Goal: Task Accomplishment & Management: Complete application form

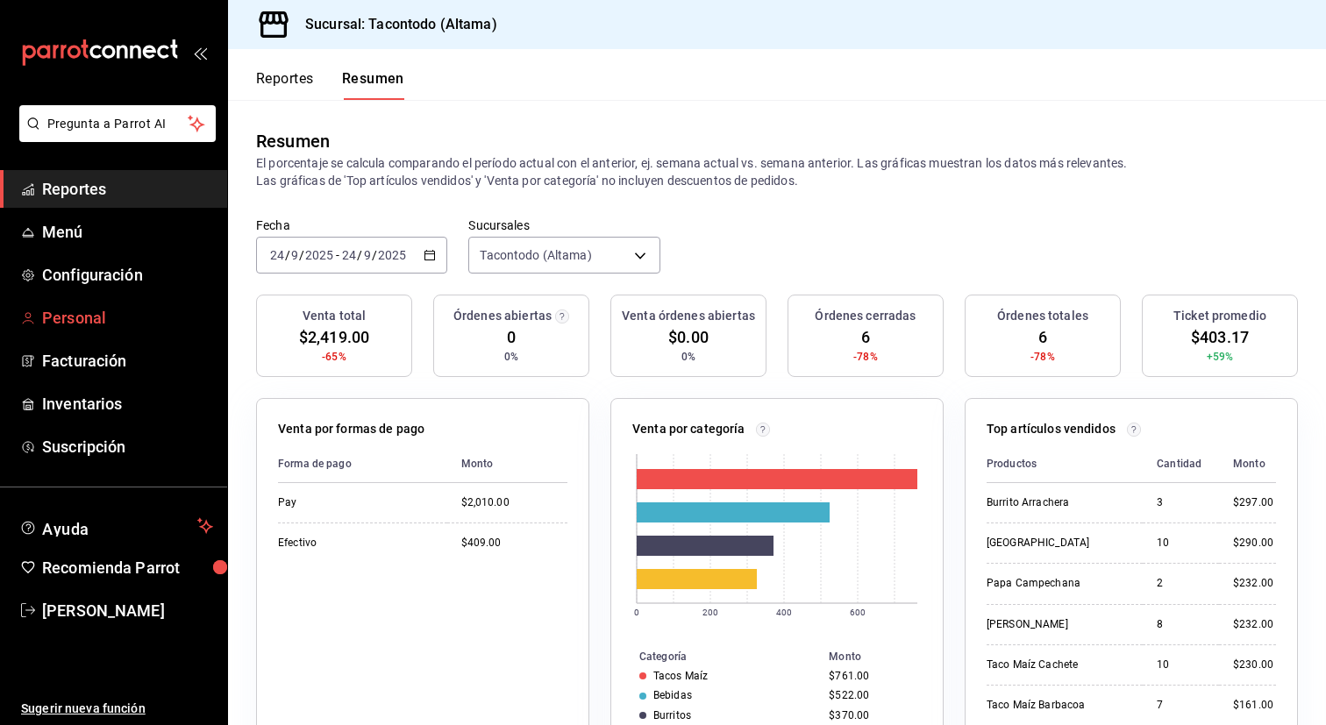
click at [92, 313] on span "Personal" at bounding box center [127, 318] width 171 height 24
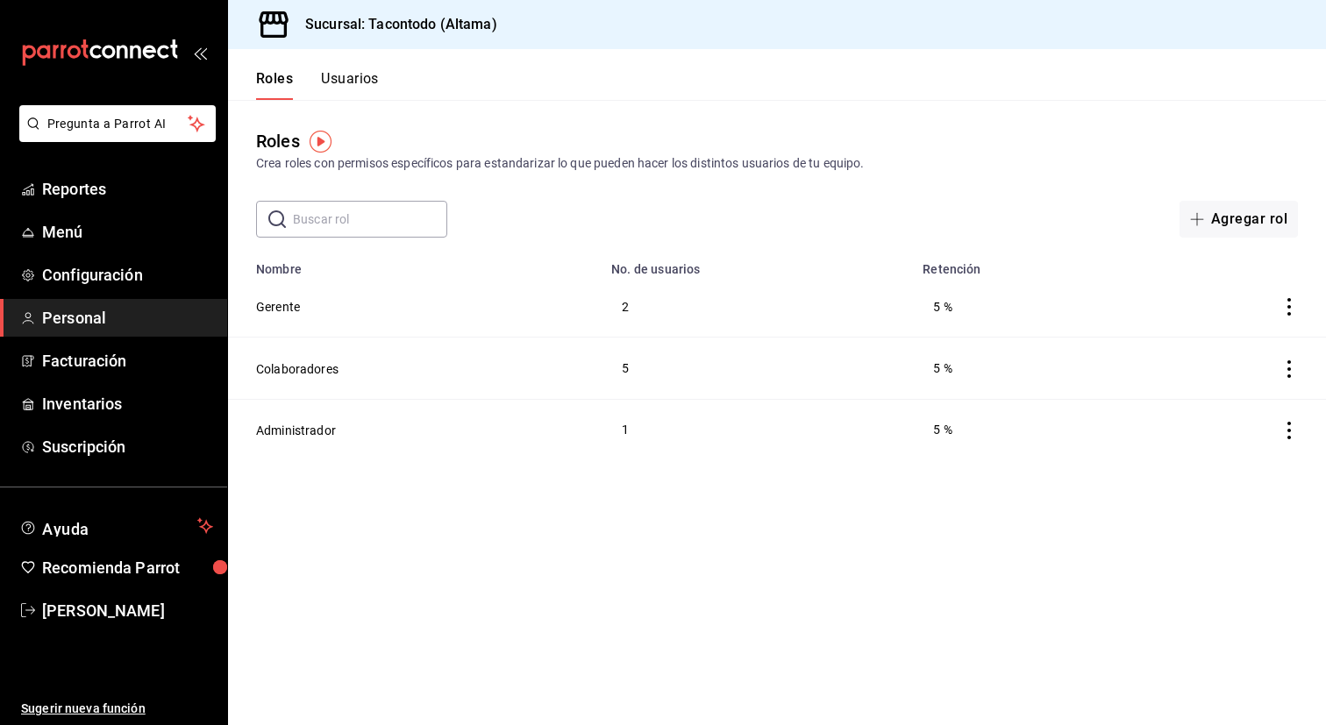
click at [348, 79] on button "Usuarios" at bounding box center [350, 85] width 58 height 30
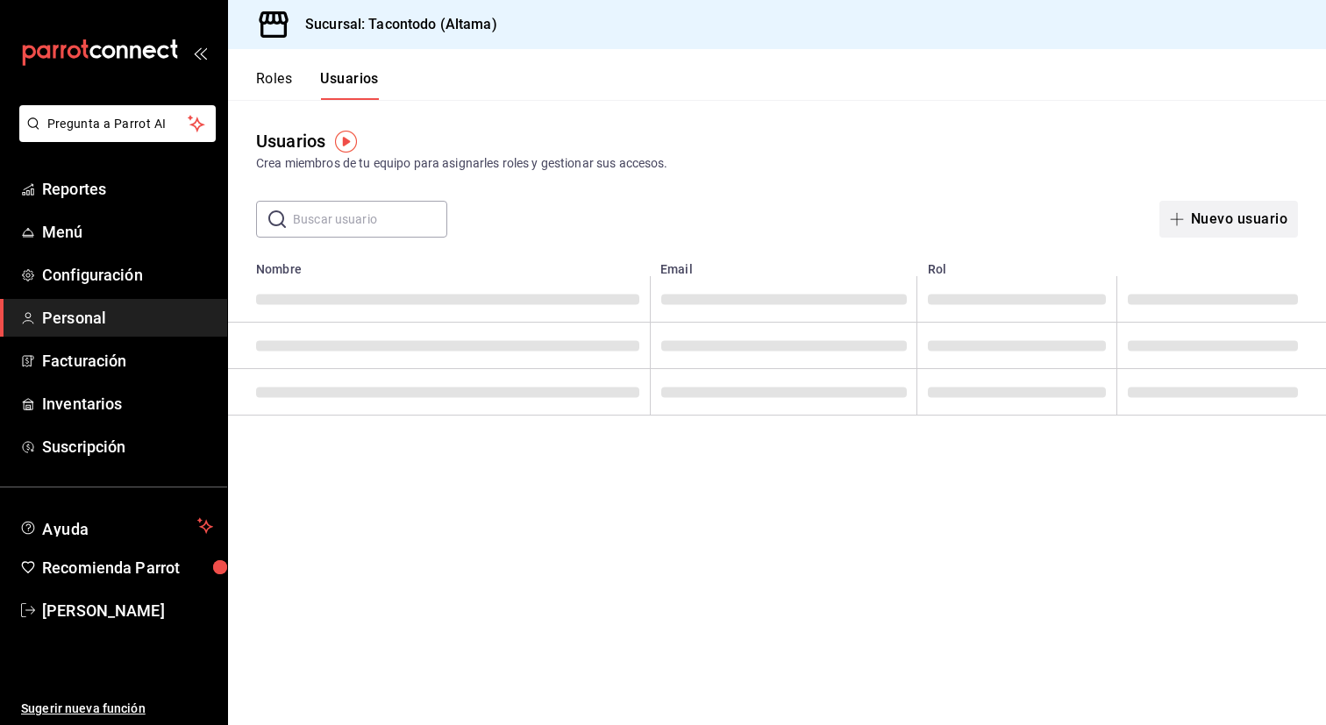
click at [1191, 206] on button "Nuevo usuario" at bounding box center [1228, 219] width 139 height 37
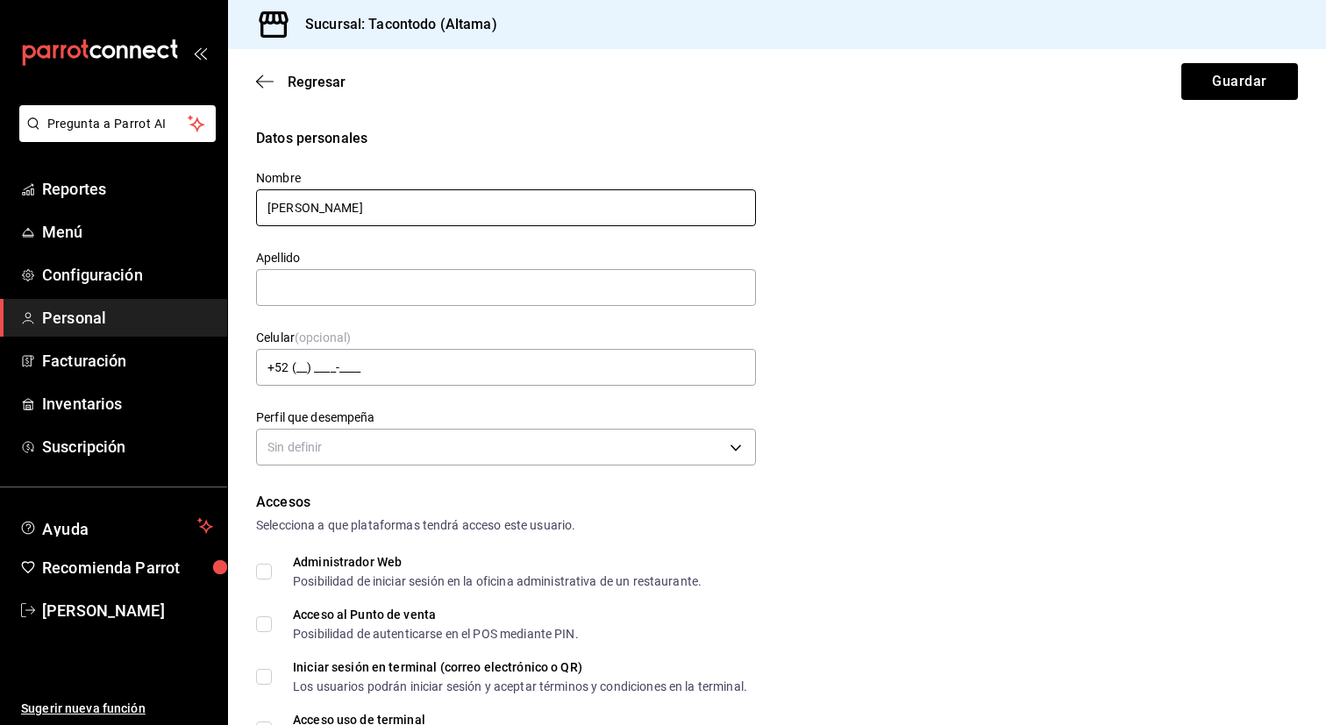
type input "[PERSON_NAME]"
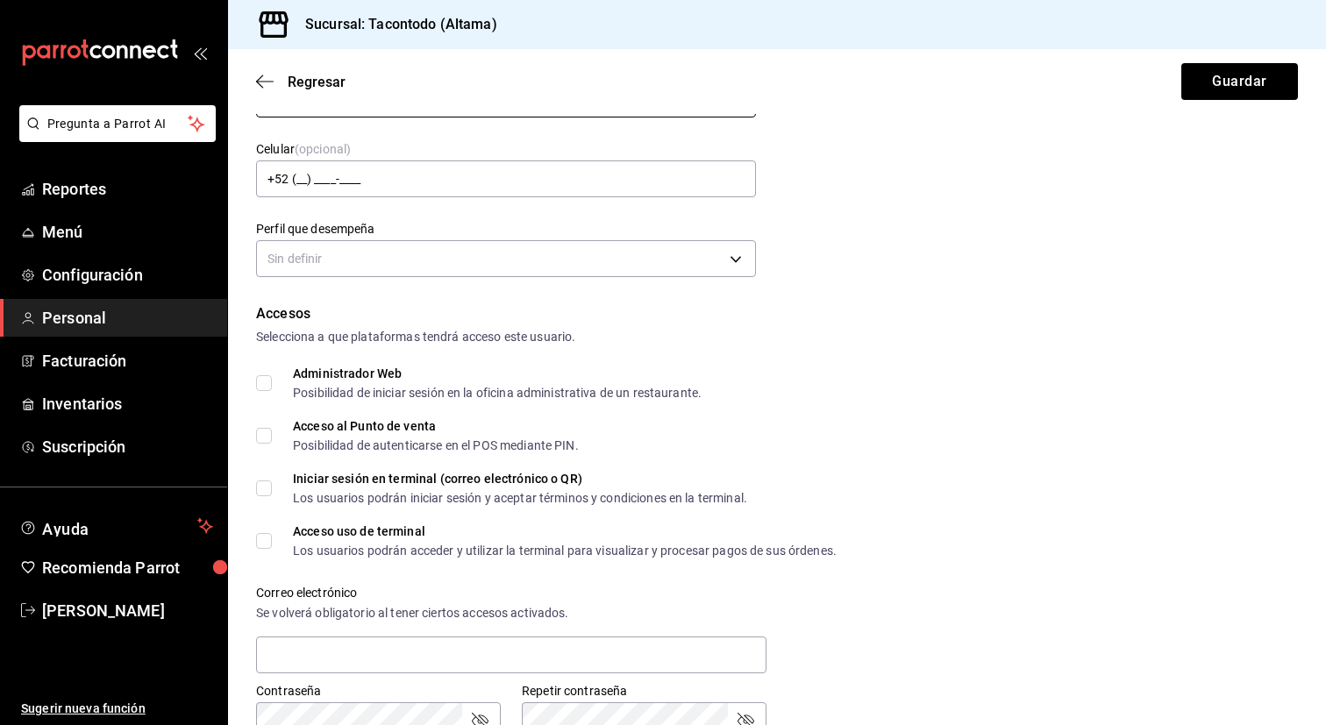
scroll to position [191, 0]
type input "MS"
click at [362, 260] on body "Pregunta a Parrot AI Reportes Menú Configuración Personal Facturación Inventari…" at bounding box center [663, 362] width 1326 height 725
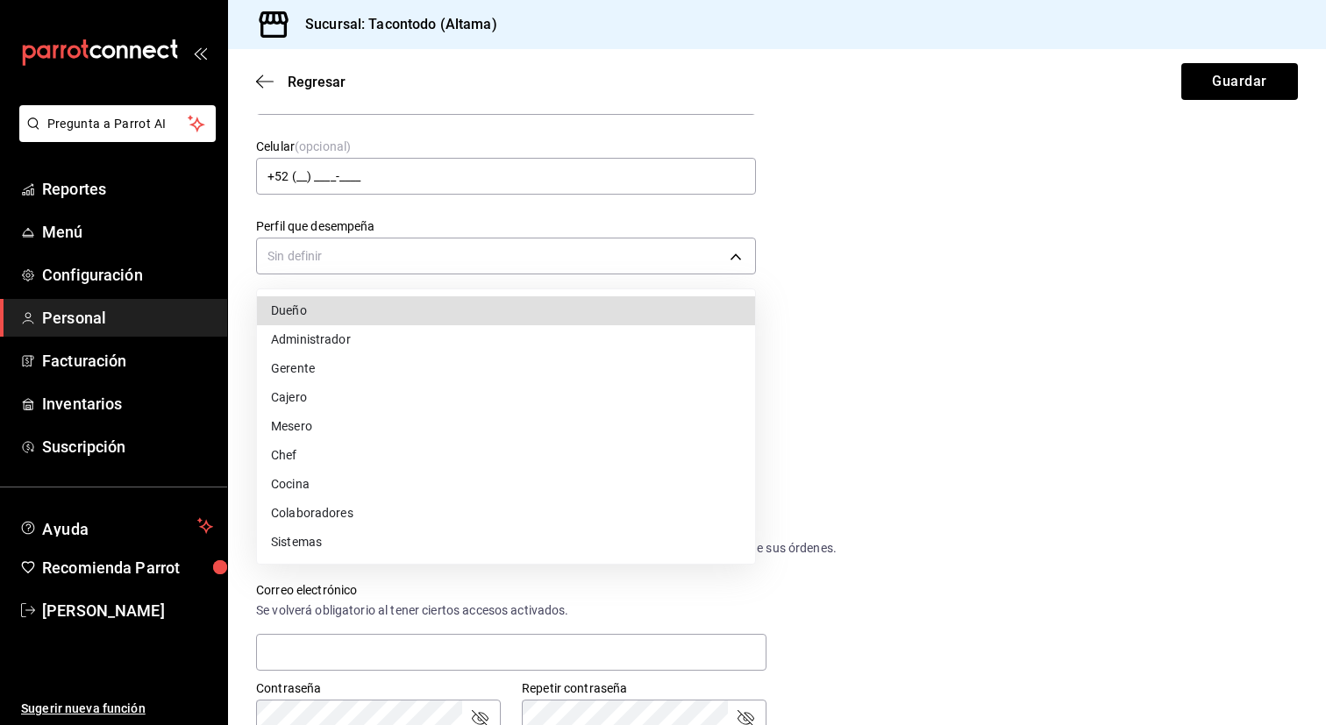
click at [330, 510] on li "Colaboradores" at bounding box center [506, 513] width 498 height 29
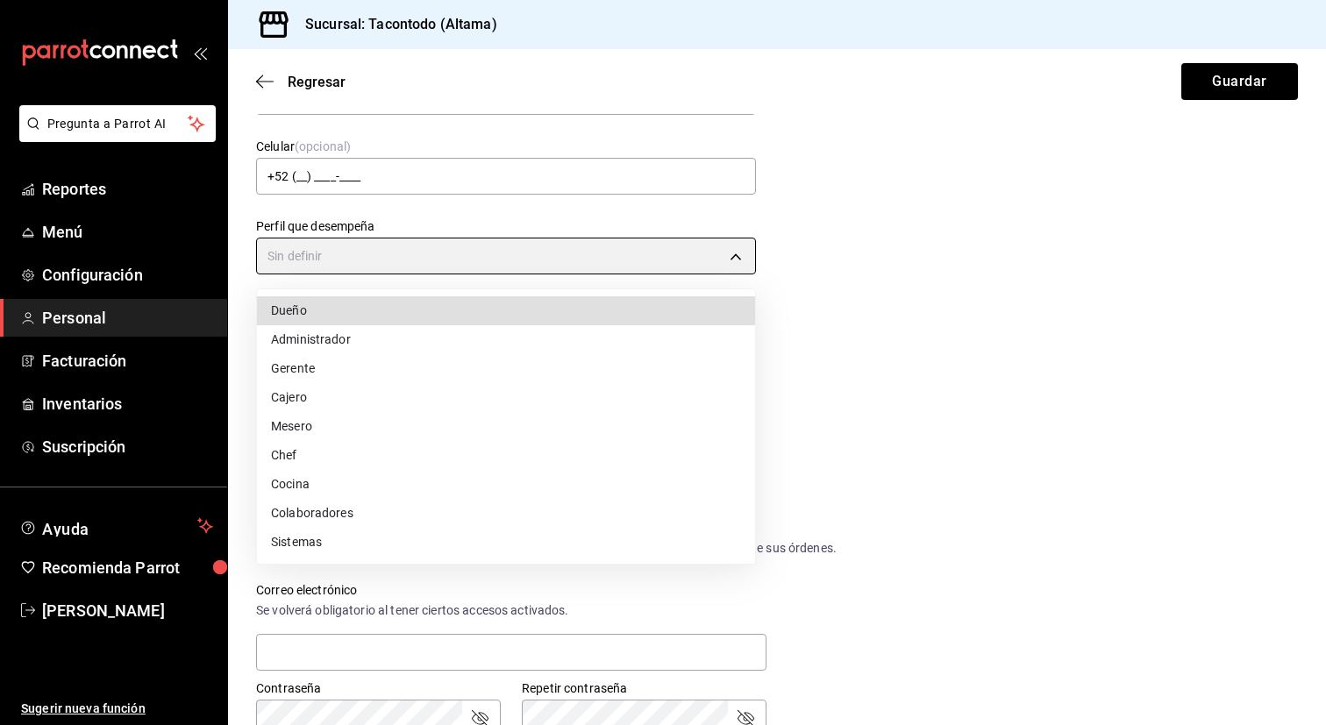
type input "STAFF"
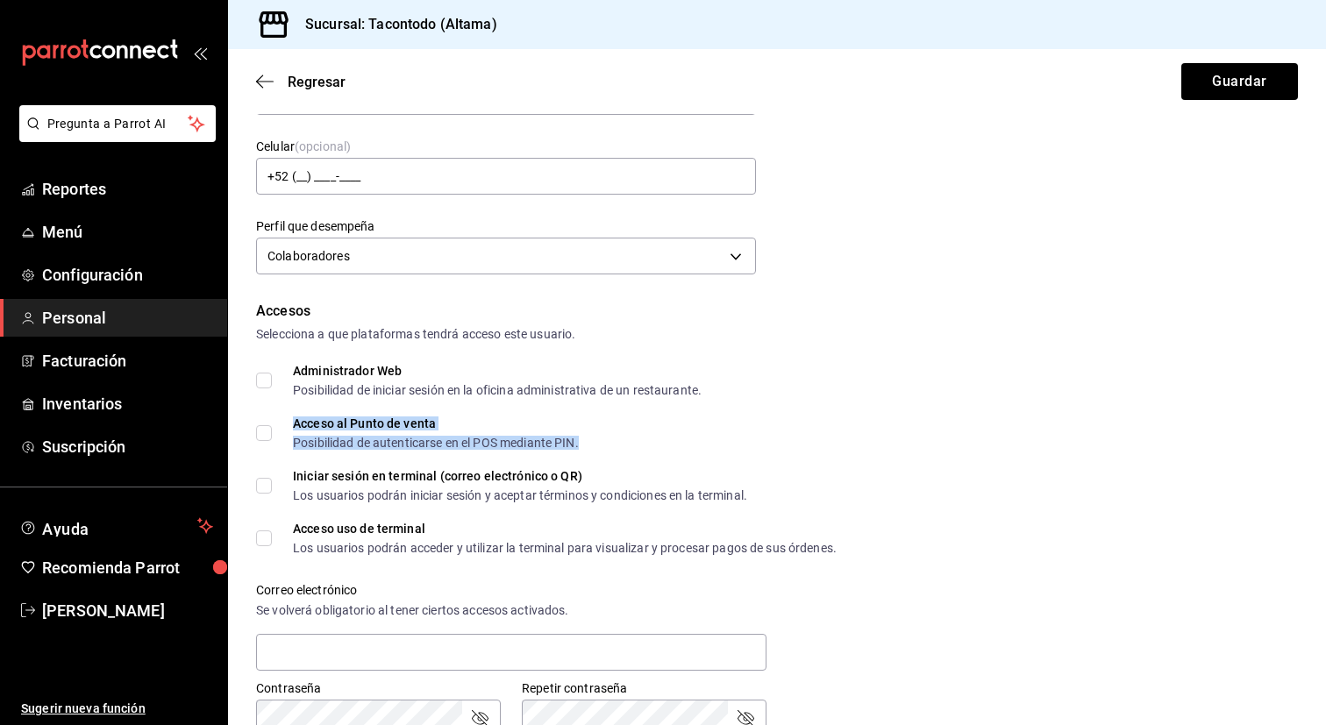
click at [323, 431] on div "Acceso al Punto de venta Posibilidad de autenticarse en el POS mediante PIN." at bounding box center [436, 433] width 286 height 32
click at [264, 426] on input "Acceso al Punto de venta Posibilidad de autenticarse en el POS mediante PIN." at bounding box center [264, 433] width 16 height 16
checkbox input "true"
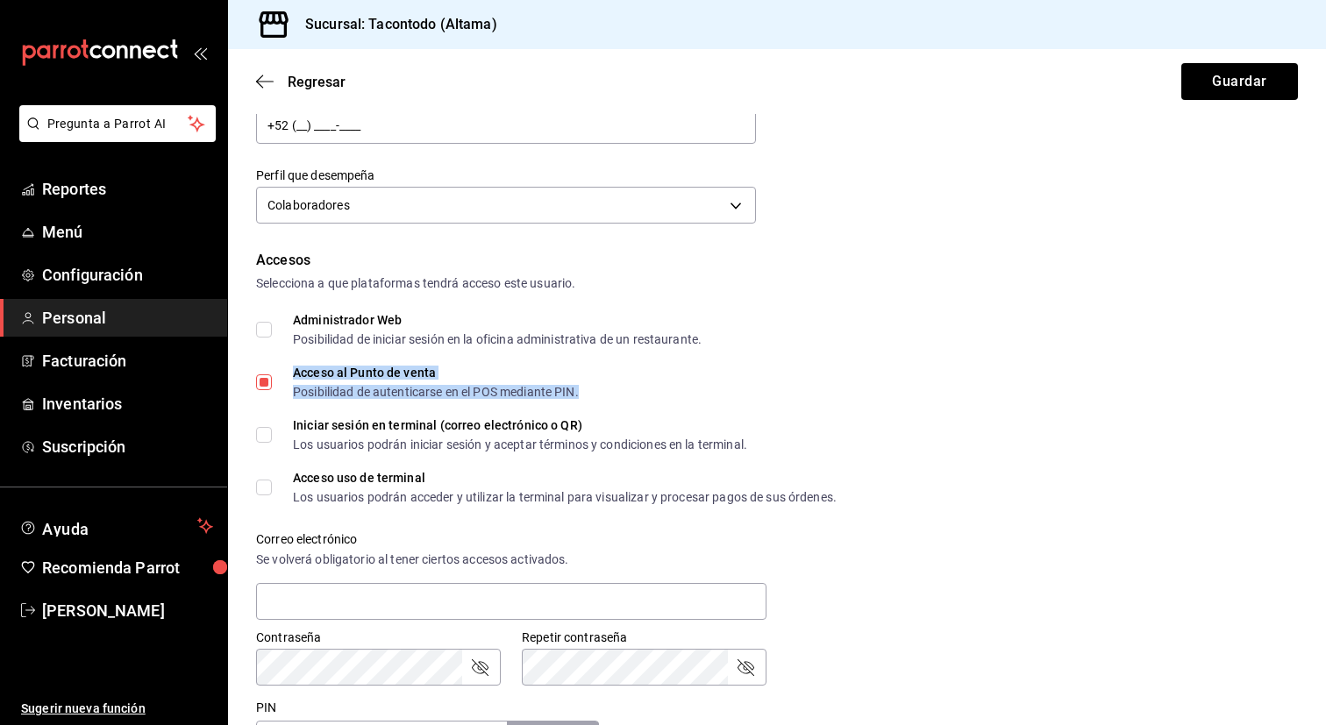
click at [265, 485] on input "Acceso uso de terminal Los usuarios podrán acceder y utilizar la terminal para …" at bounding box center [264, 488] width 16 height 16
checkbox input "true"
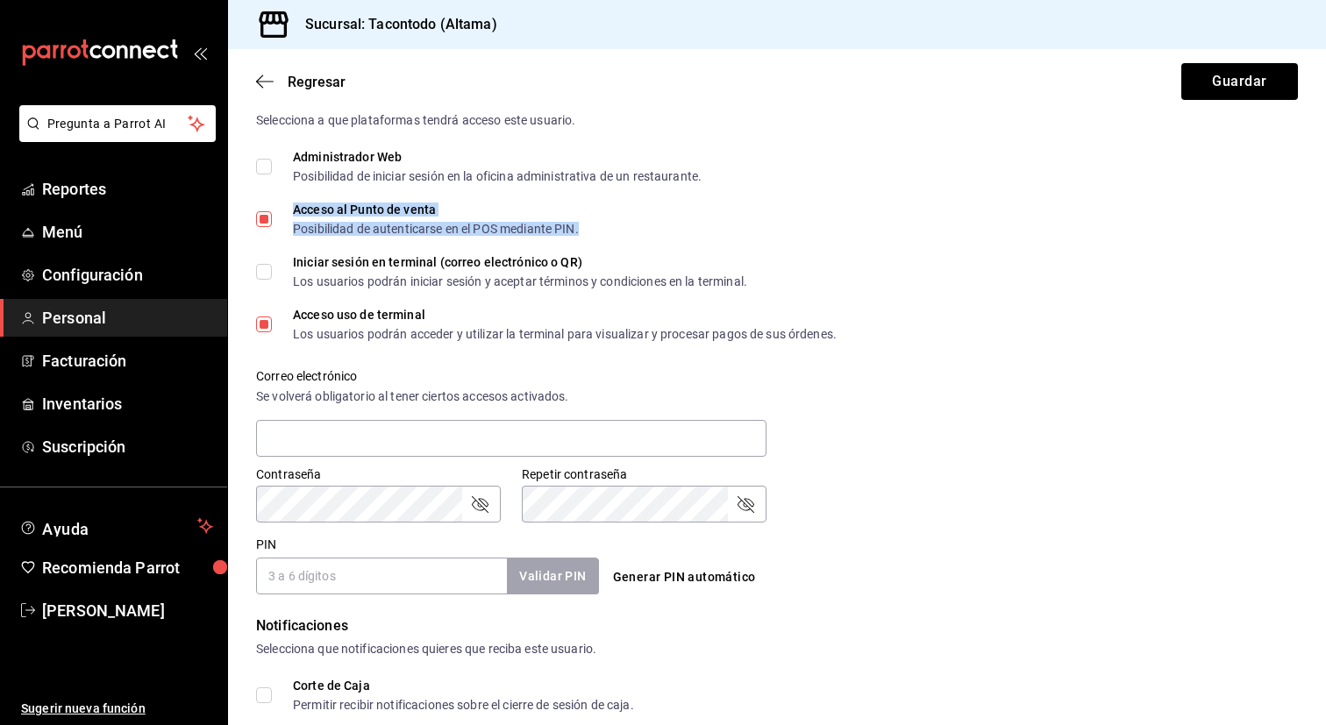
scroll to position [402, 0]
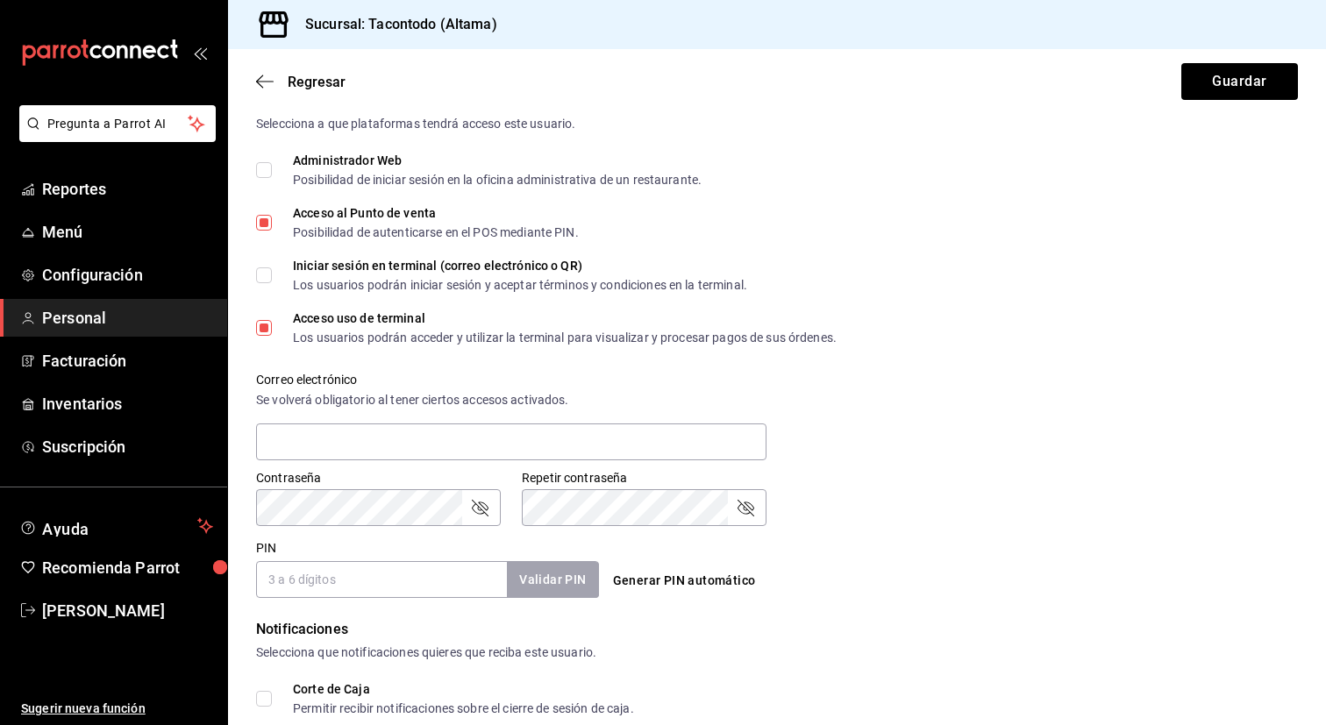
click at [359, 585] on input "PIN" at bounding box center [381, 579] width 251 height 37
type input "7890"
click at [530, 579] on button "Validar PIN" at bounding box center [551, 580] width 93 height 38
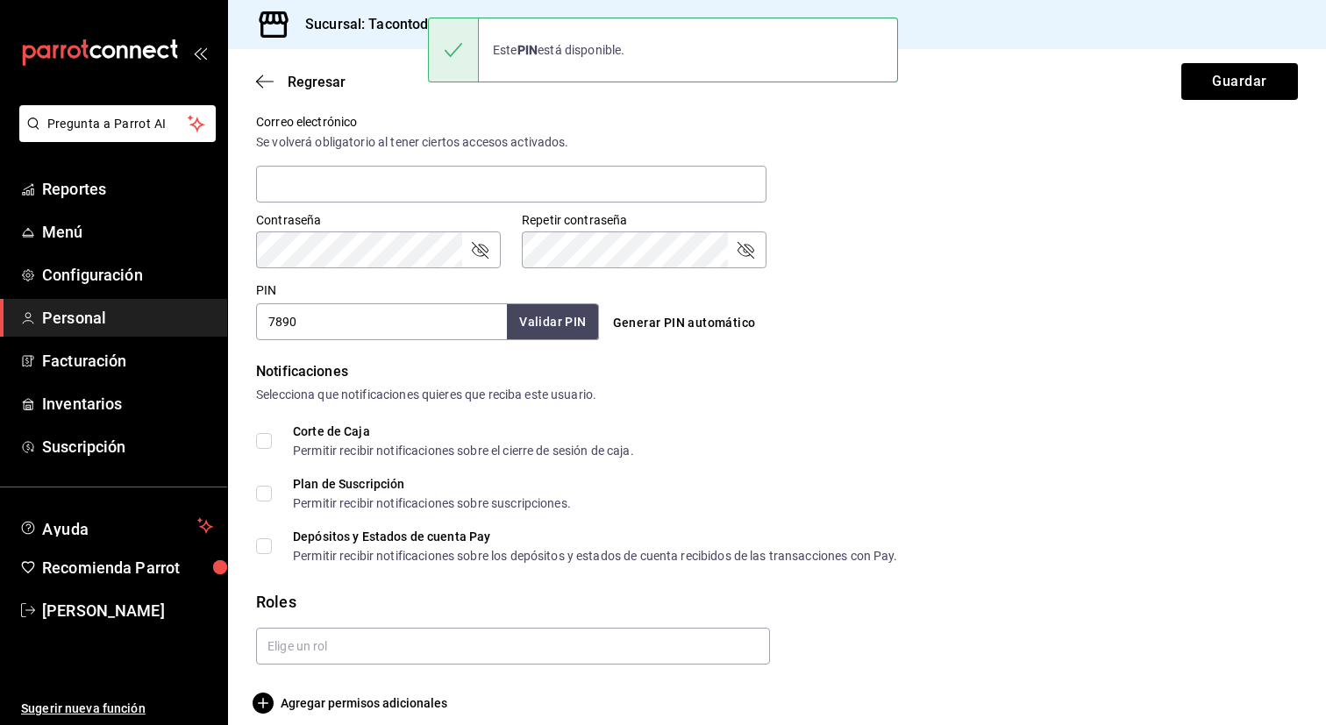
scroll to position [676, 0]
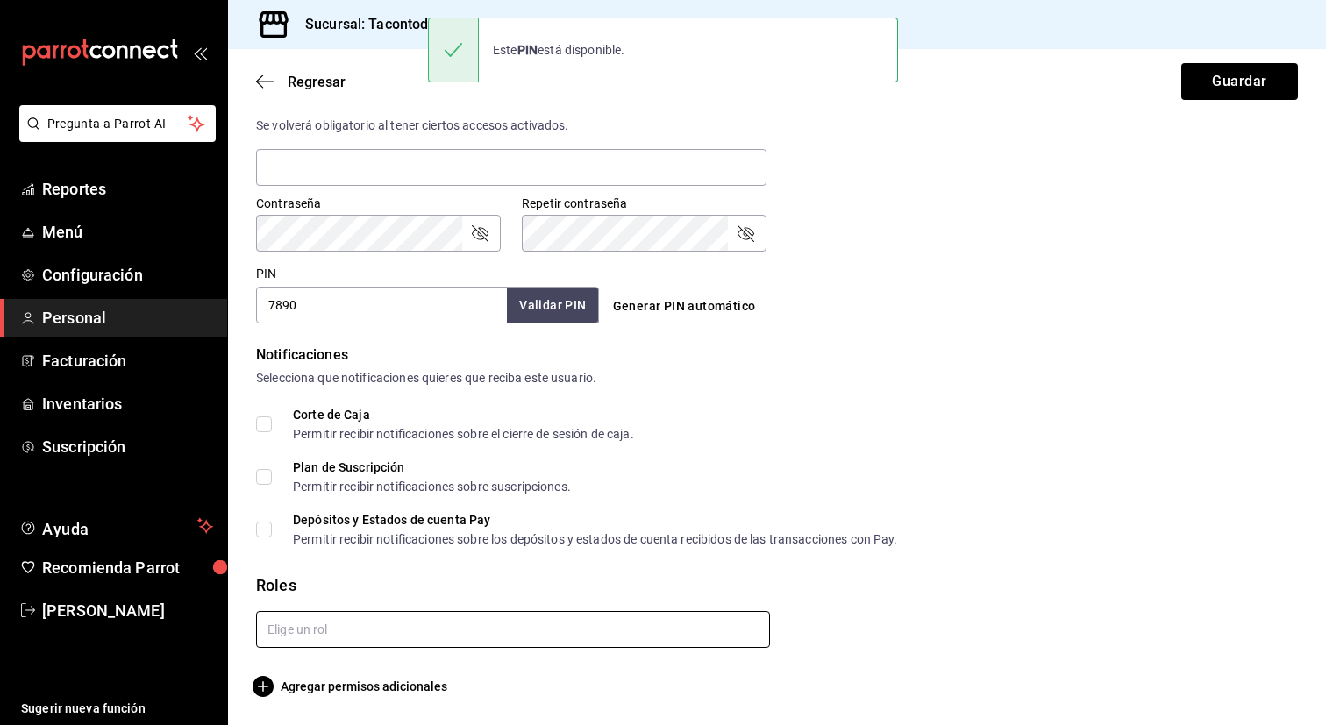
click at [306, 638] on input "text" at bounding box center [513, 629] width 514 height 37
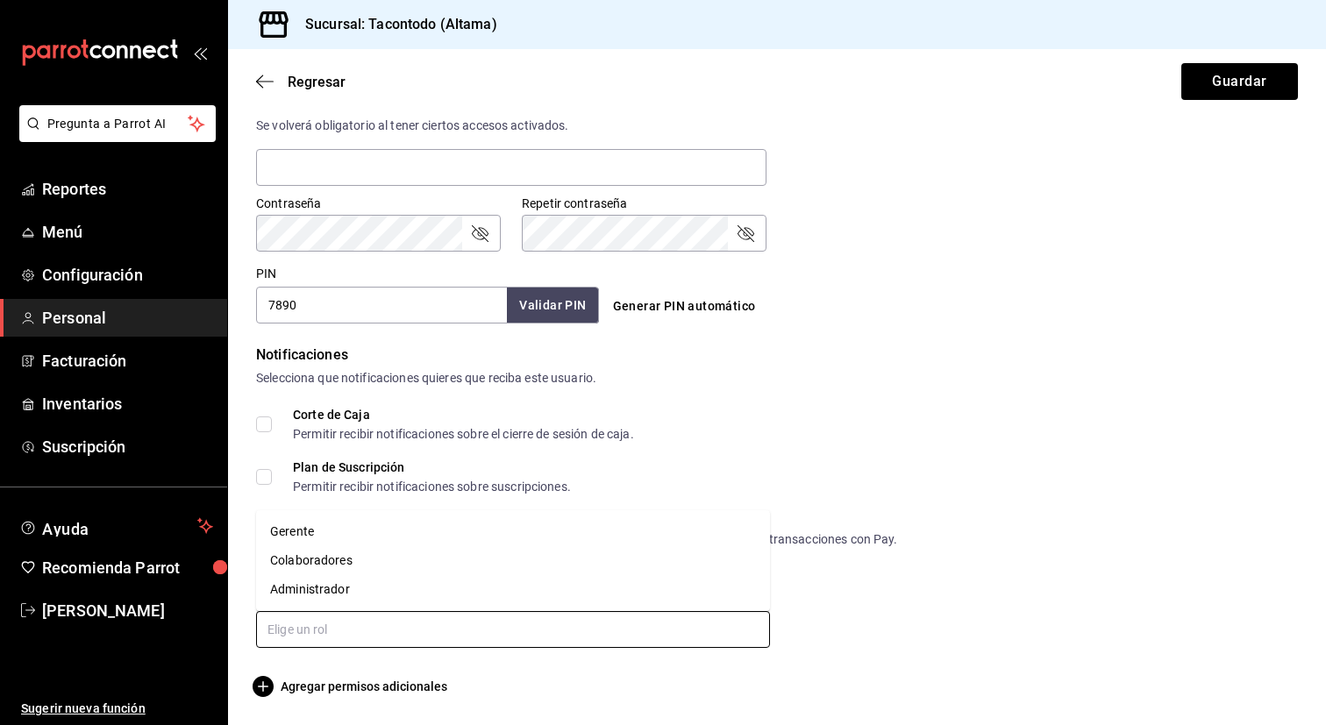
click at [323, 550] on li "Colaboradores" at bounding box center [513, 560] width 514 height 29
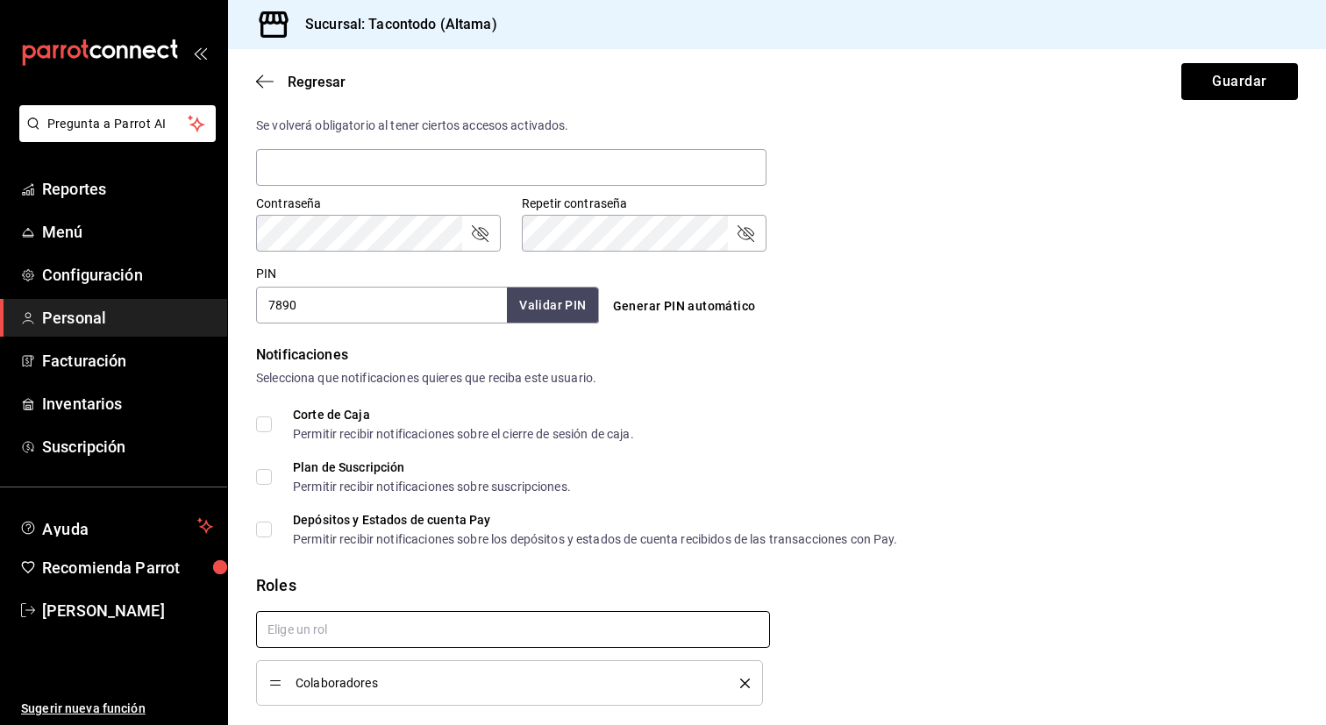
scroll to position [734, 0]
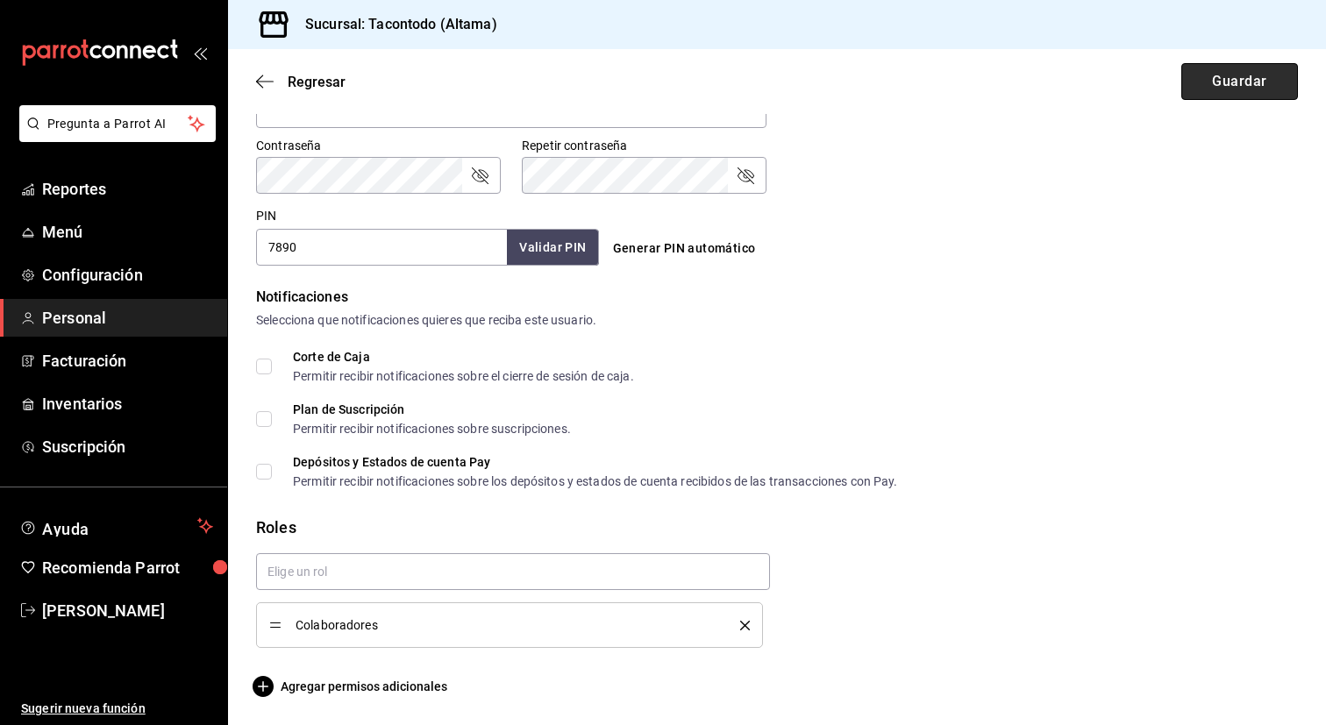
click at [1241, 82] on button "Guardar" at bounding box center [1239, 81] width 117 height 37
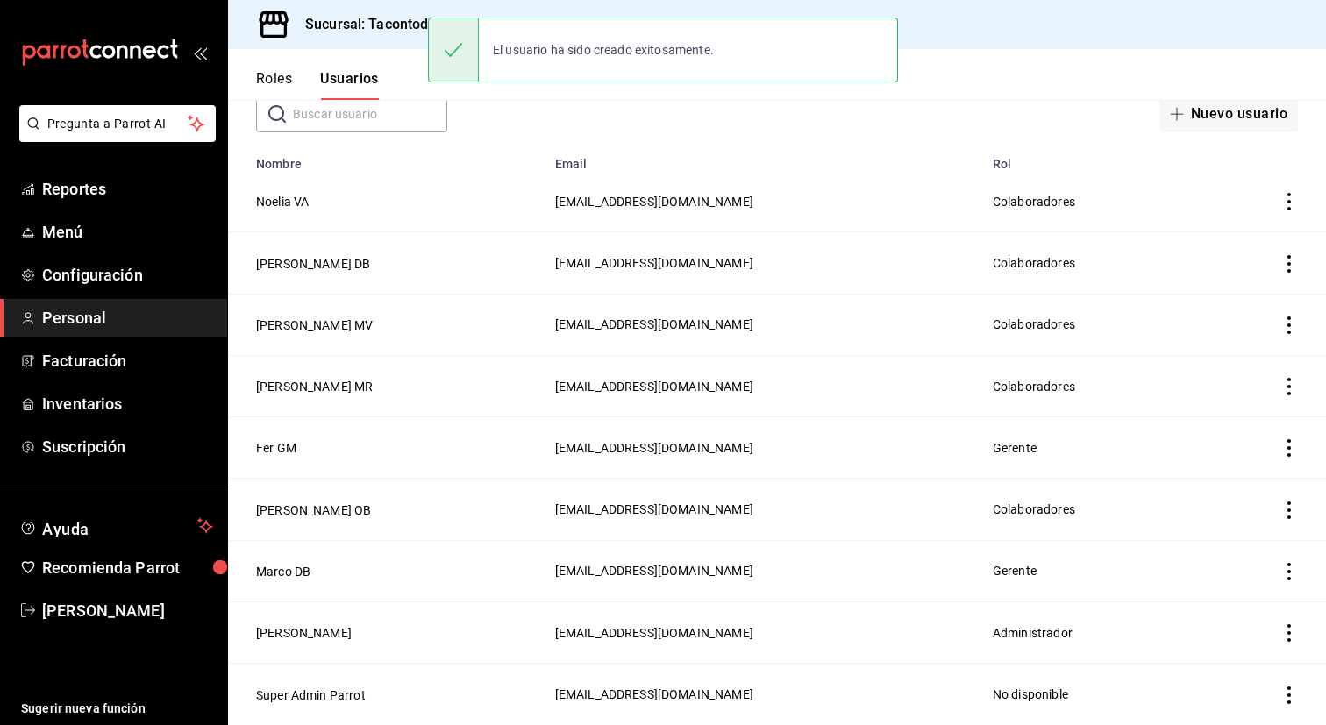
scroll to position [102, 0]
